Goal: Task Accomplishment & Management: Manage account settings

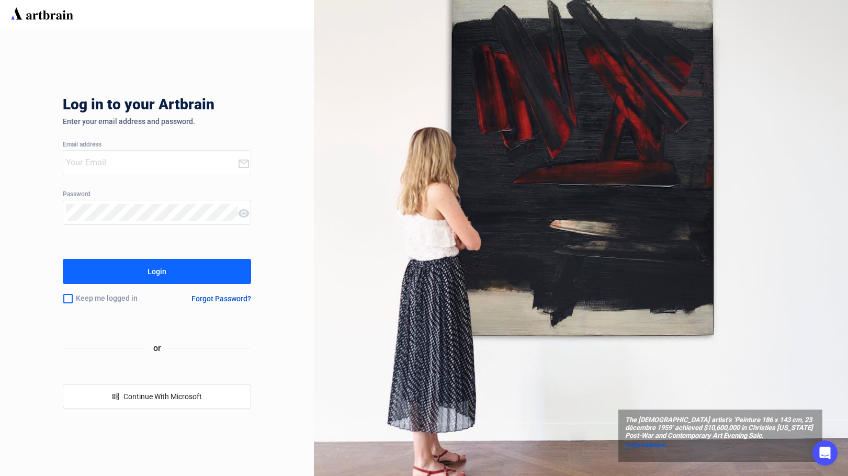
type input "[EMAIL_ADDRESS][DOMAIN_NAME]"
click at [178, 263] on button "Login" at bounding box center [157, 271] width 188 height 25
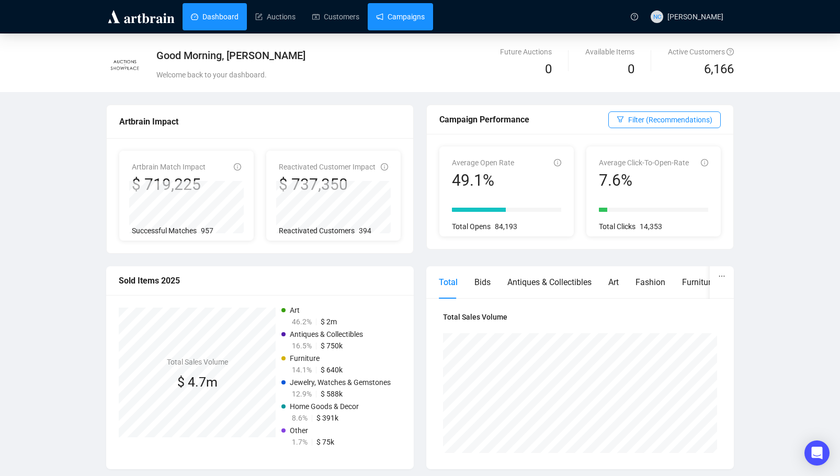
click at [396, 21] on link "Campaigns" at bounding box center [400, 16] width 49 height 27
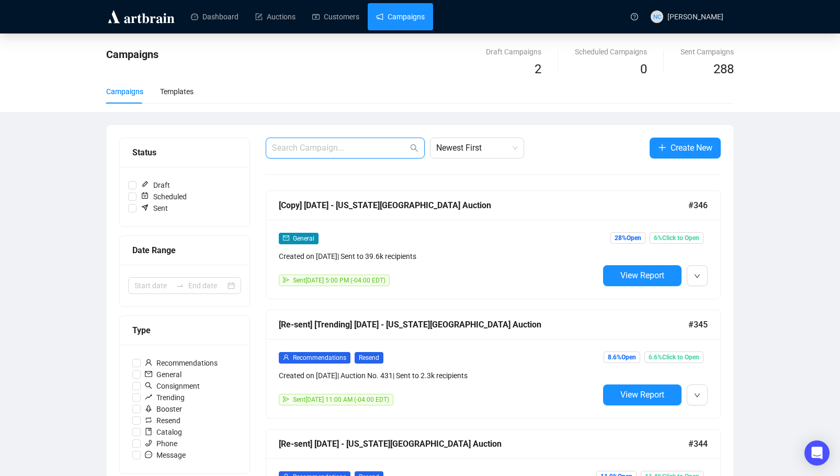
click at [349, 151] on input "text" at bounding box center [340, 148] width 136 height 13
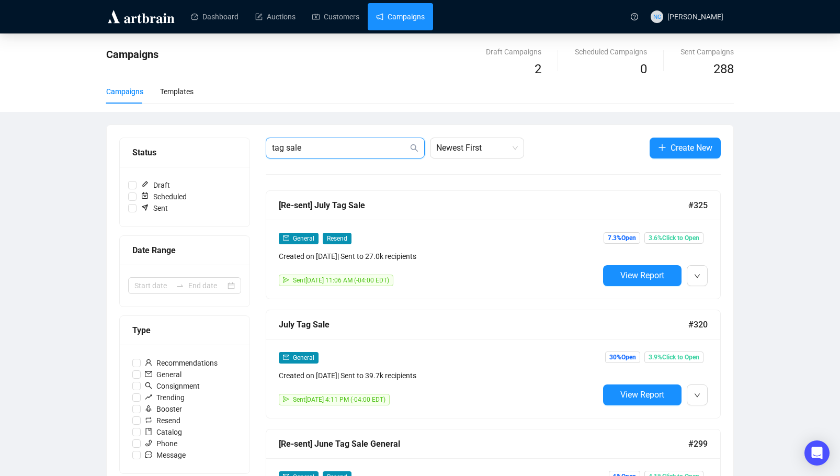
type input "tag sale"
click at [501, 244] on div "General Resend Created on [DATE] | Sent to 27.0k recipients" at bounding box center [439, 247] width 320 height 30
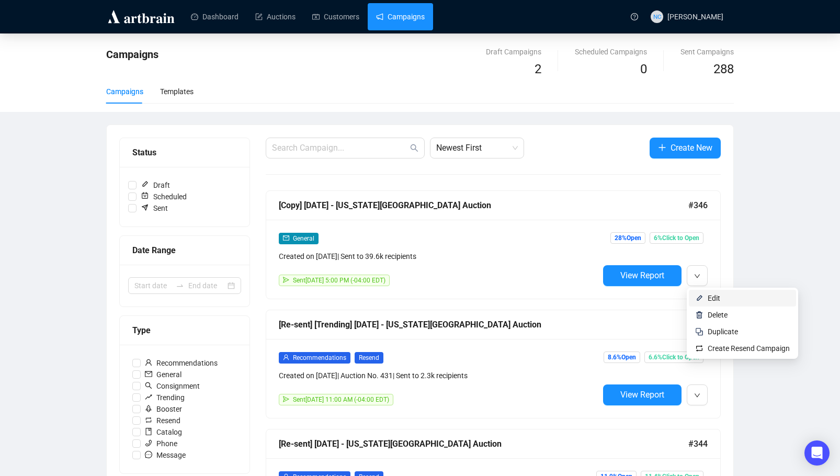
click at [719, 293] on span "Edit" at bounding box center [749, 299] width 82 height 12
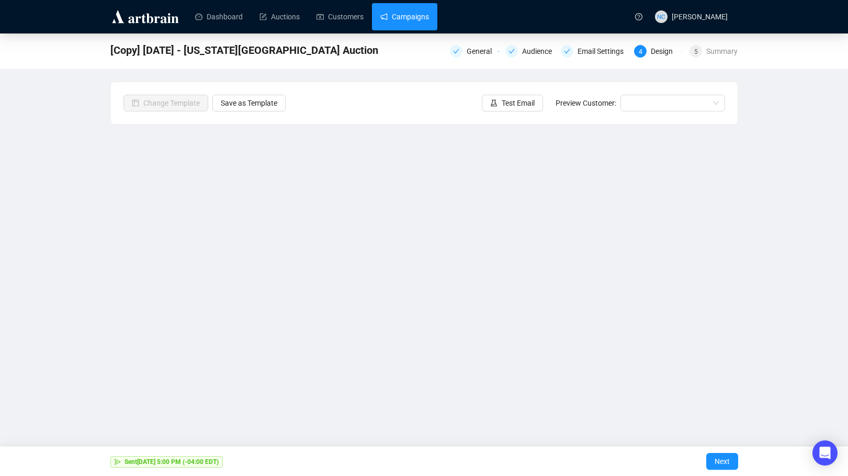
click at [421, 16] on link "Campaigns" at bounding box center [404, 16] width 49 height 27
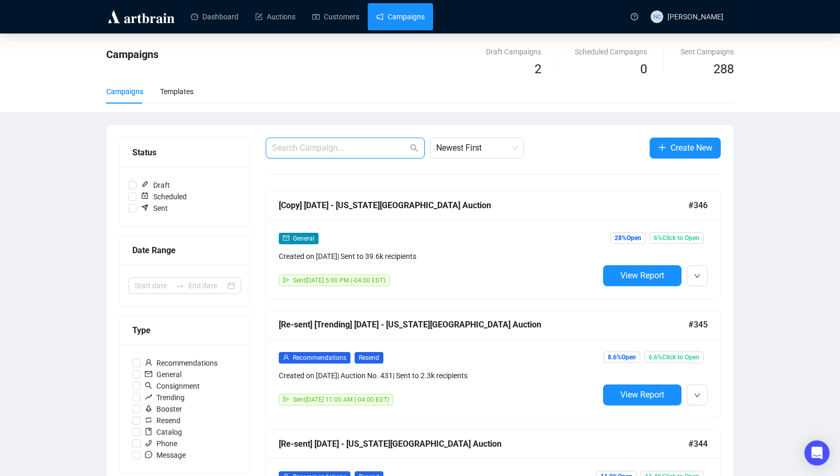
click at [368, 142] on input "text" at bounding box center [340, 148] width 136 height 13
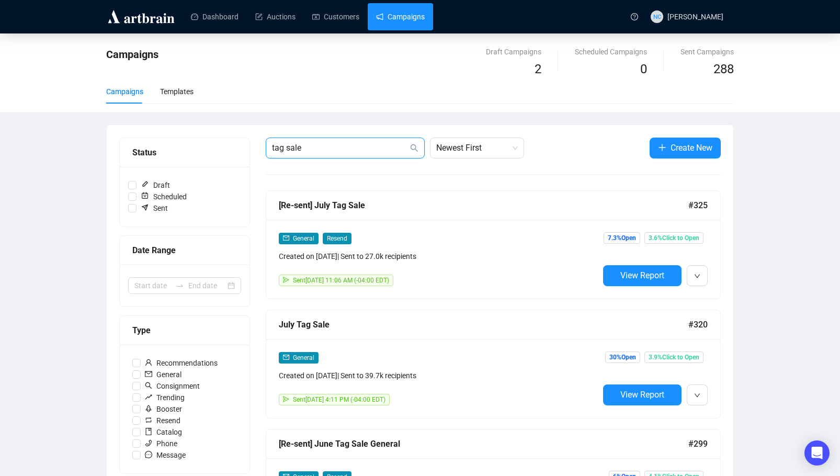
type input "tag sale"
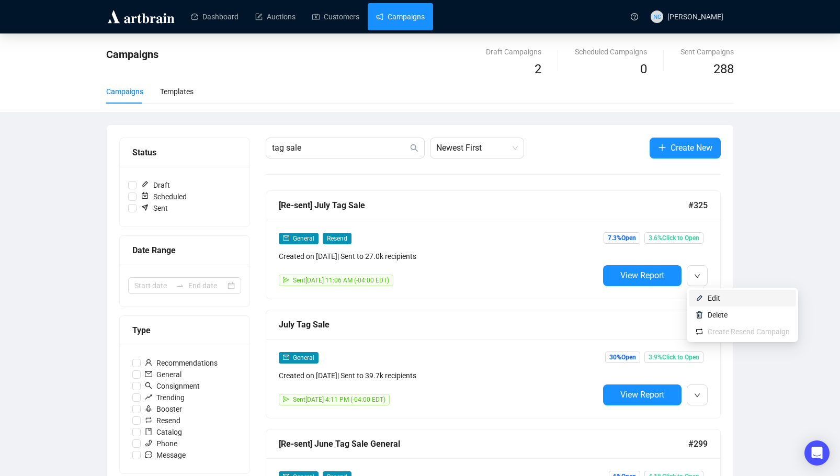
click at [708, 290] on li "Edit" at bounding box center [742, 298] width 107 height 17
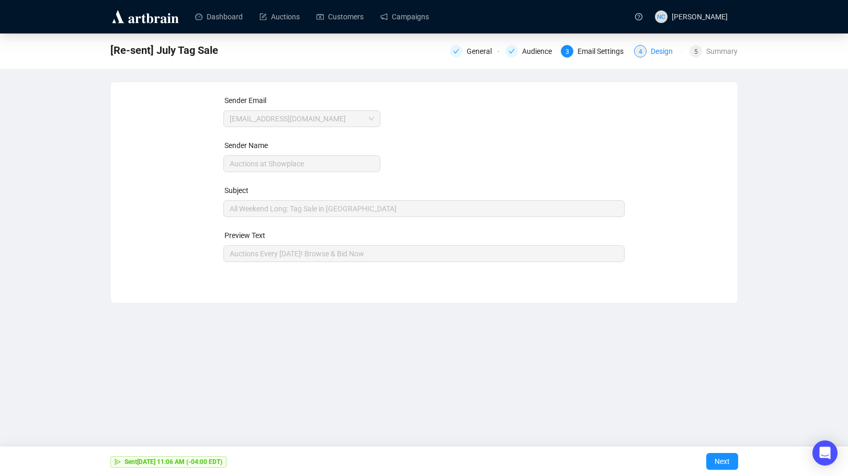
click at [657, 55] on div "Design" at bounding box center [665, 51] width 28 height 13
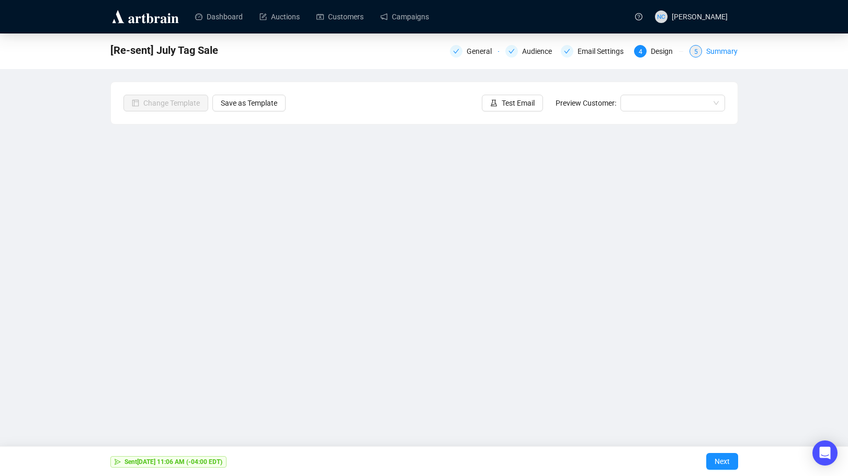
click at [704, 52] on div "5 Summary" at bounding box center [714, 51] width 48 height 13
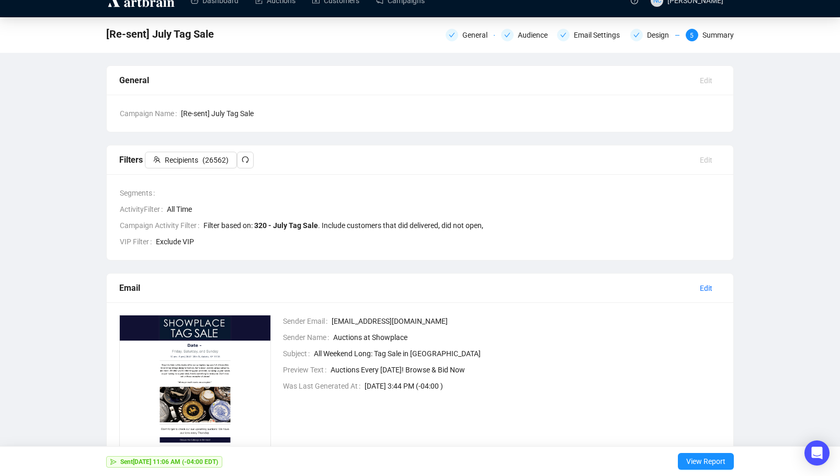
scroll to position [131, 0]
